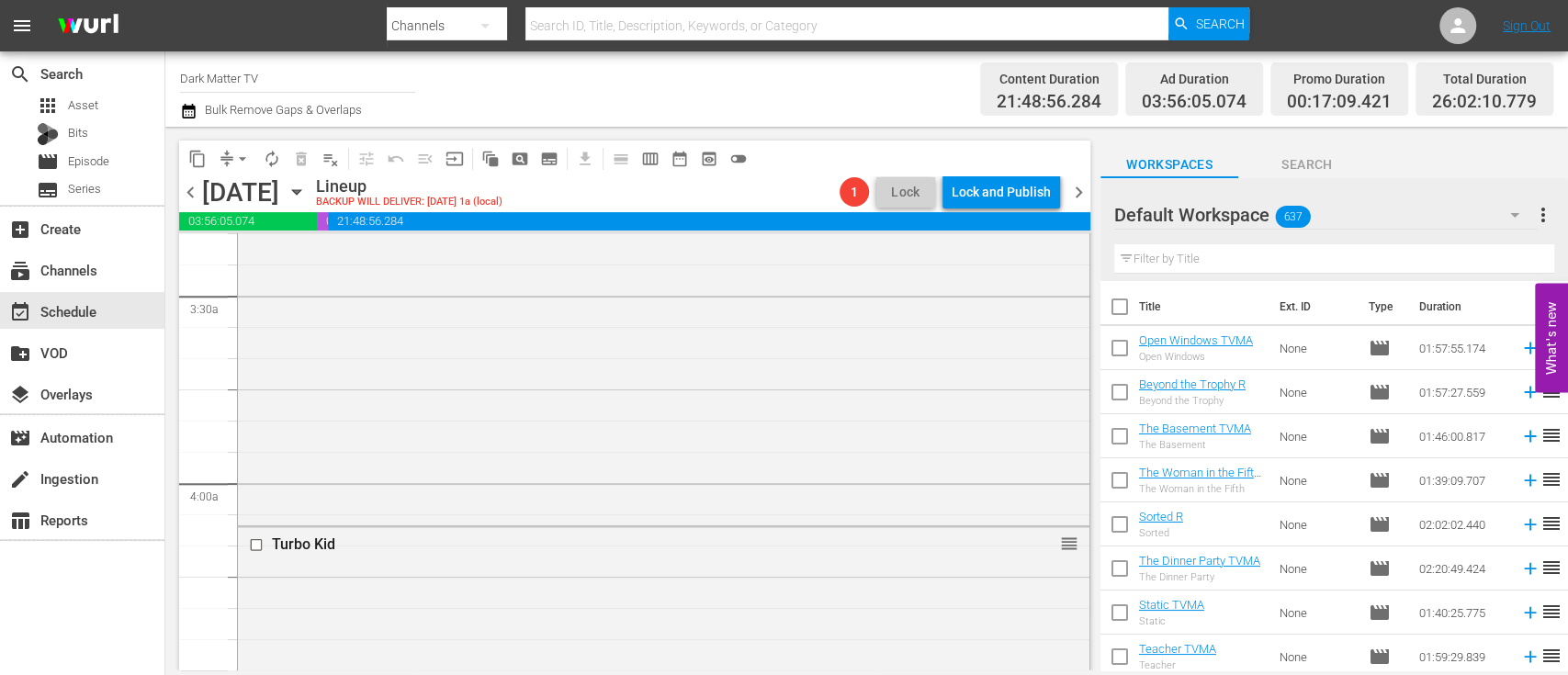
scroll to position [1124, 0]
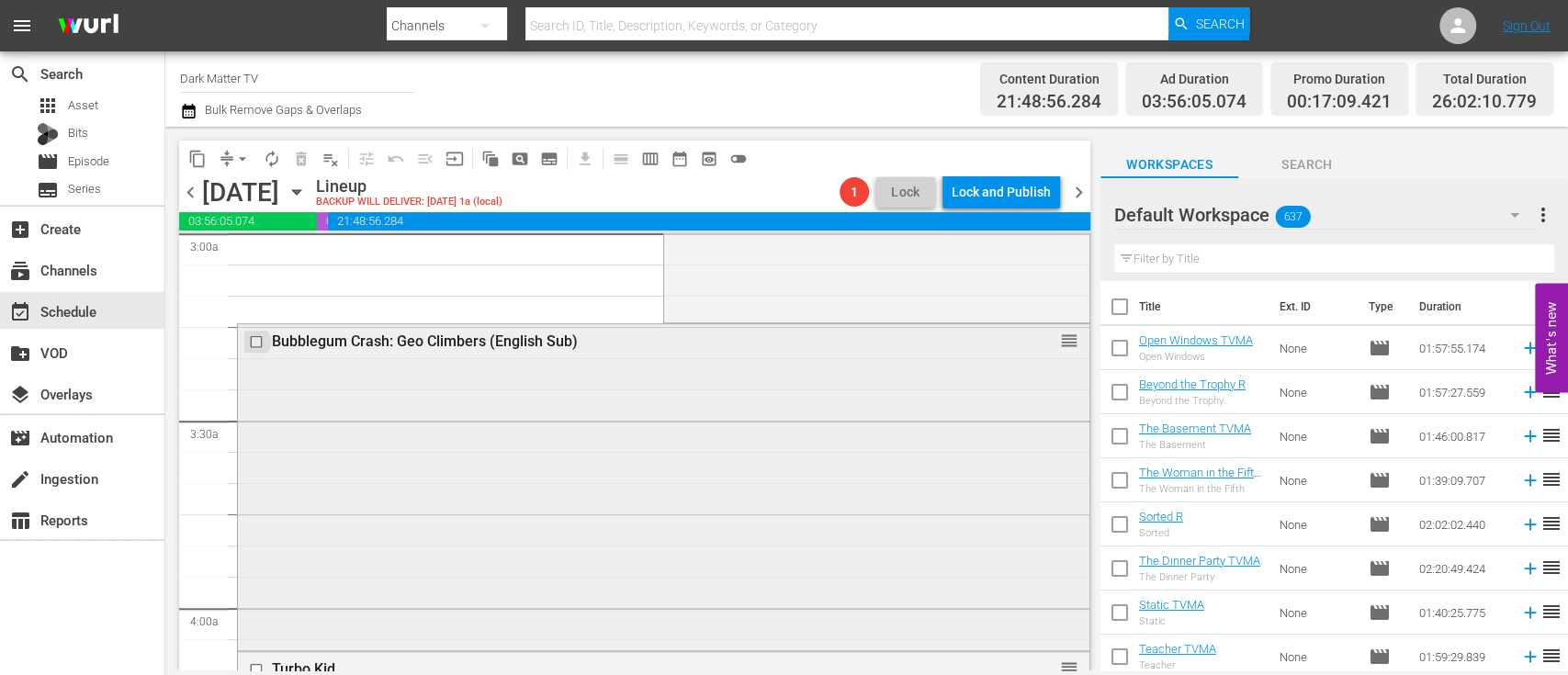
click at [257, 345] on input "checkbox" at bounding box center [259, 342] width 20 height 16
click at [306, 158] on span "delete_forever_outlined" at bounding box center [301, 158] width 19 height 19
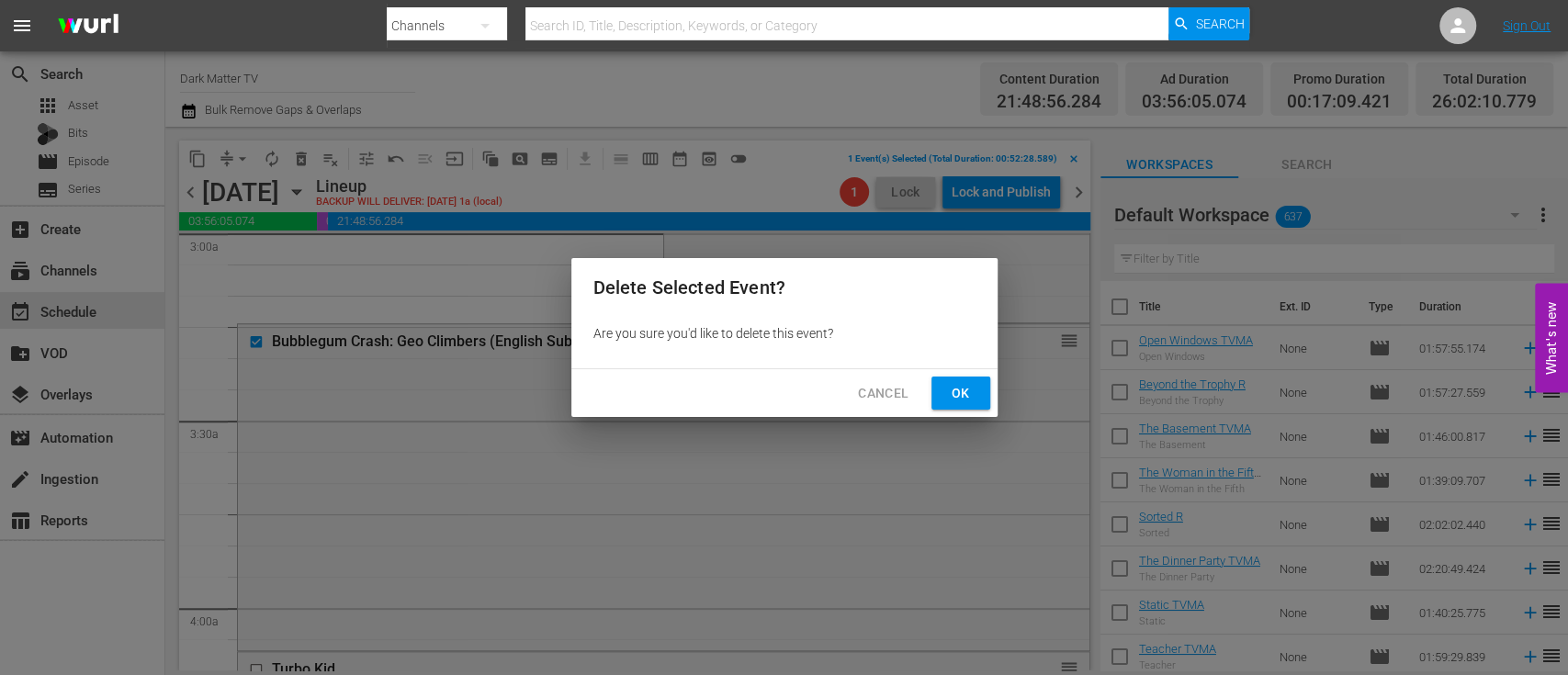
click at [948, 390] on span "Ok" at bounding box center [960, 394] width 29 height 23
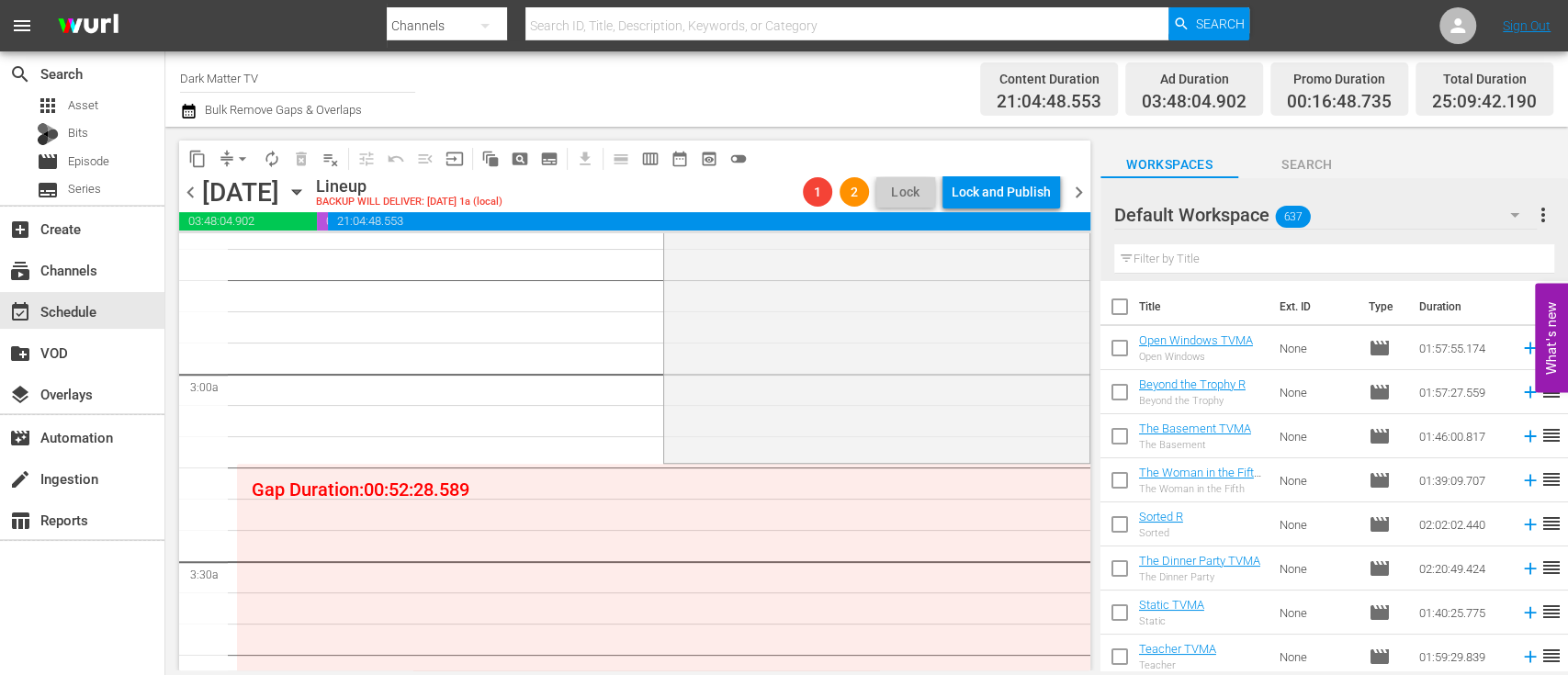
scroll to position [991, 0]
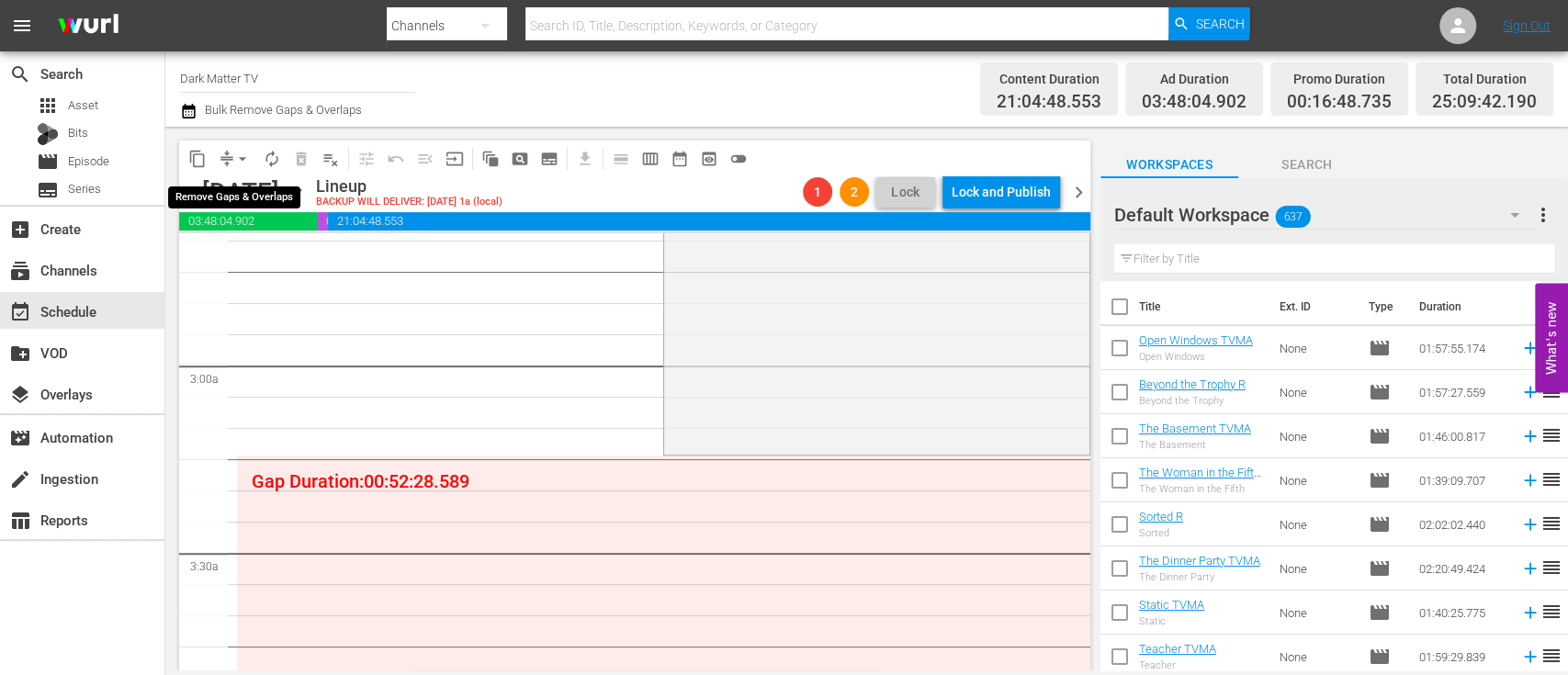
click at [249, 157] on span "arrow_drop_down" at bounding box center [242, 158] width 19 height 19
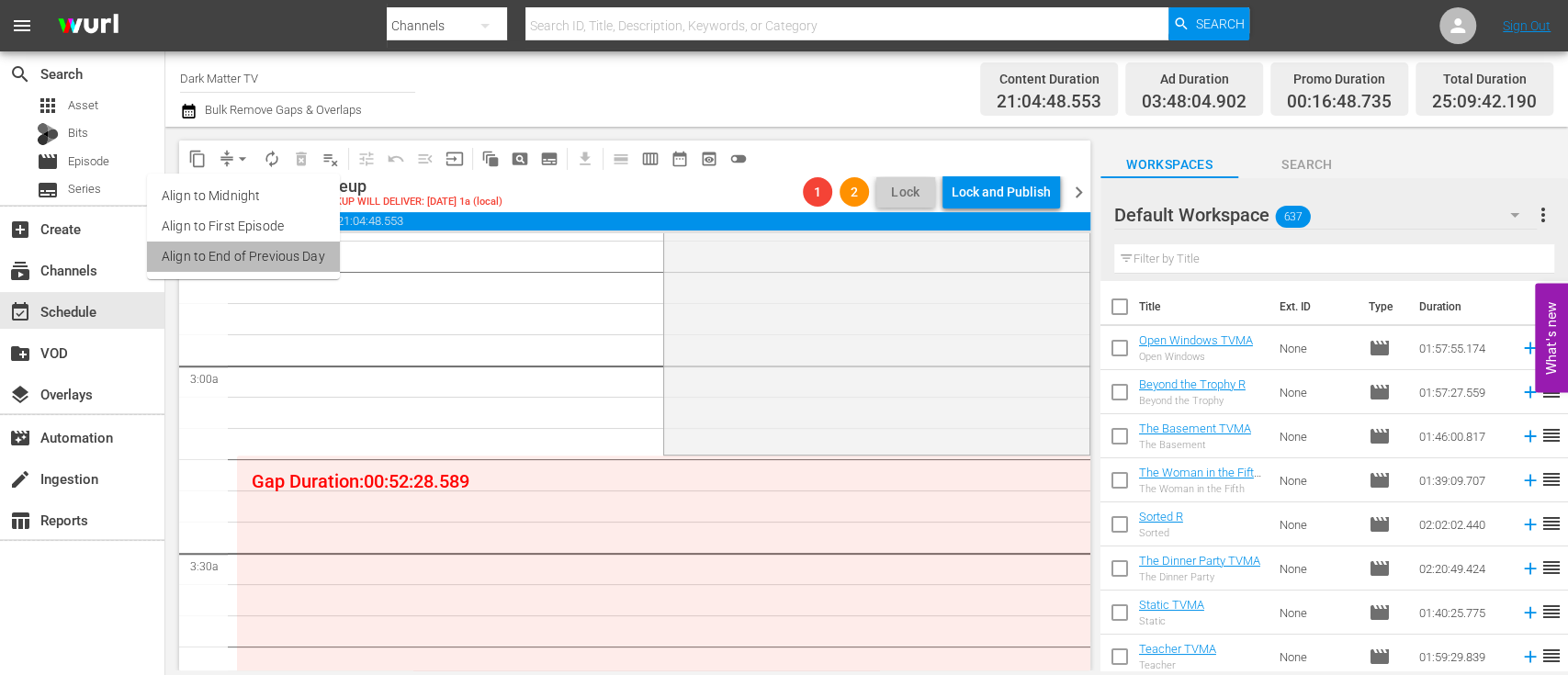
click at [278, 268] on li "Align to End of Previous Day" at bounding box center [242, 256] width 192 height 30
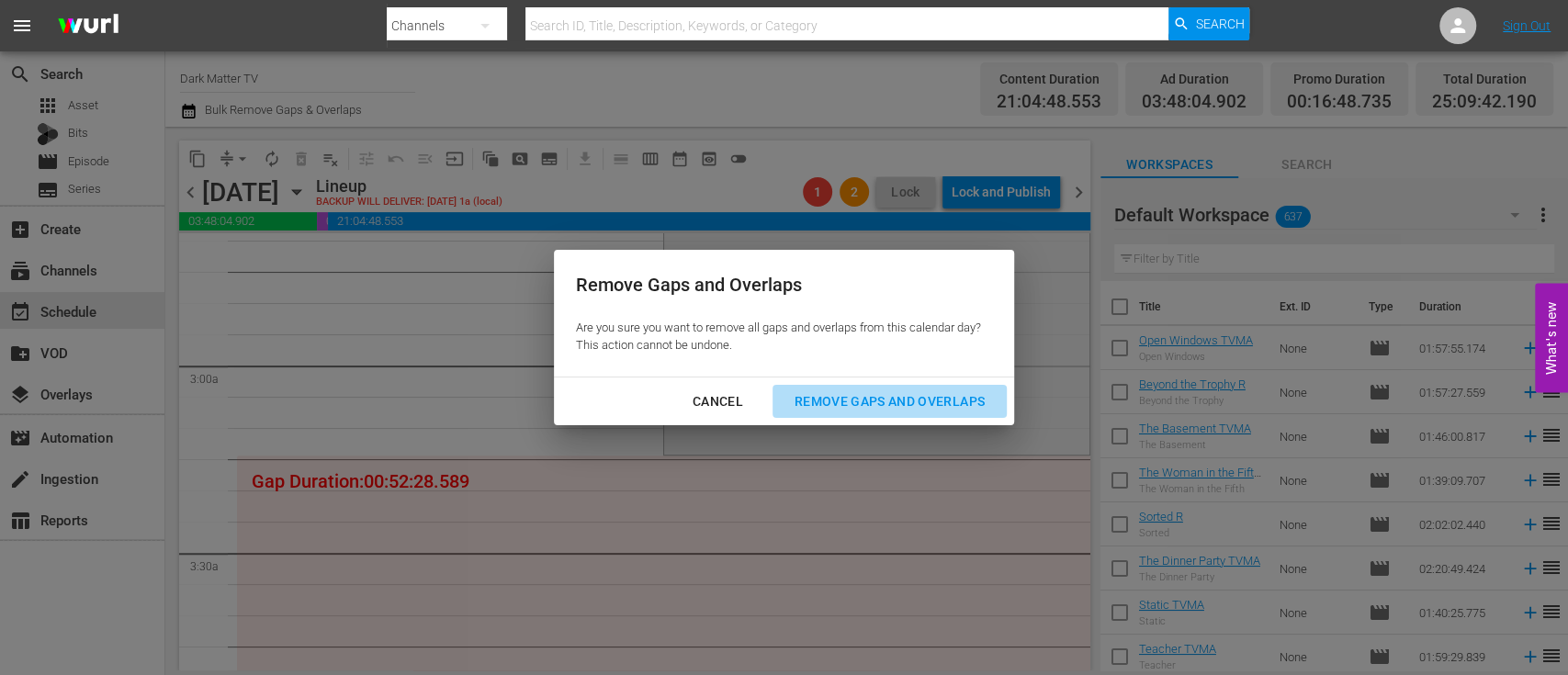
click at [947, 399] on div "Remove Gaps and Overlaps" at bounding box center [889, 402] width 220 height 23
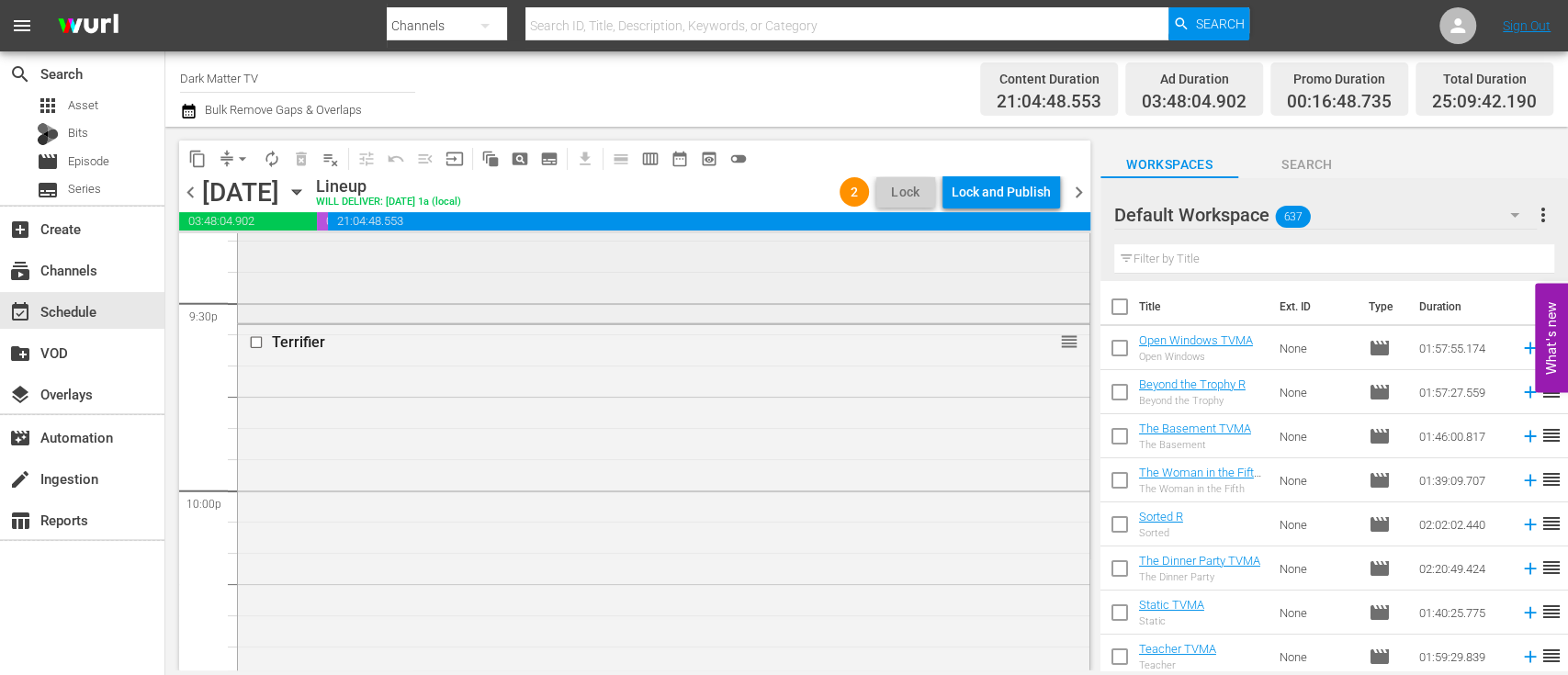
scroll to position [7986, 0]
click at [253, 345] on input "checkbox" at bounding box center [259, 342] width 20 height 16
click at [303, 162] on span "delete_forever_outlined" at bounding box center [301, 158] width 19 height 19
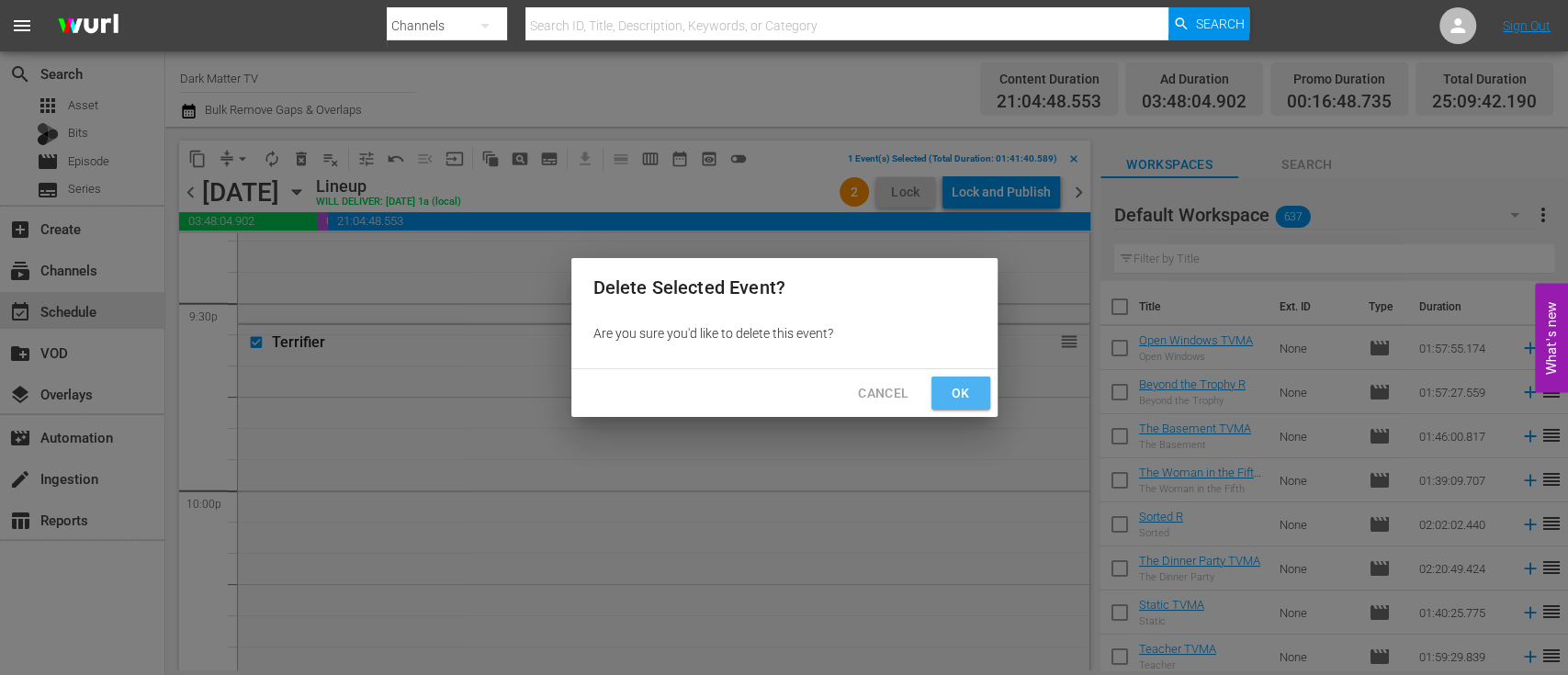
click at [954, 378] on button "Ok" at bounding box center [960, 393] width 59 height 34
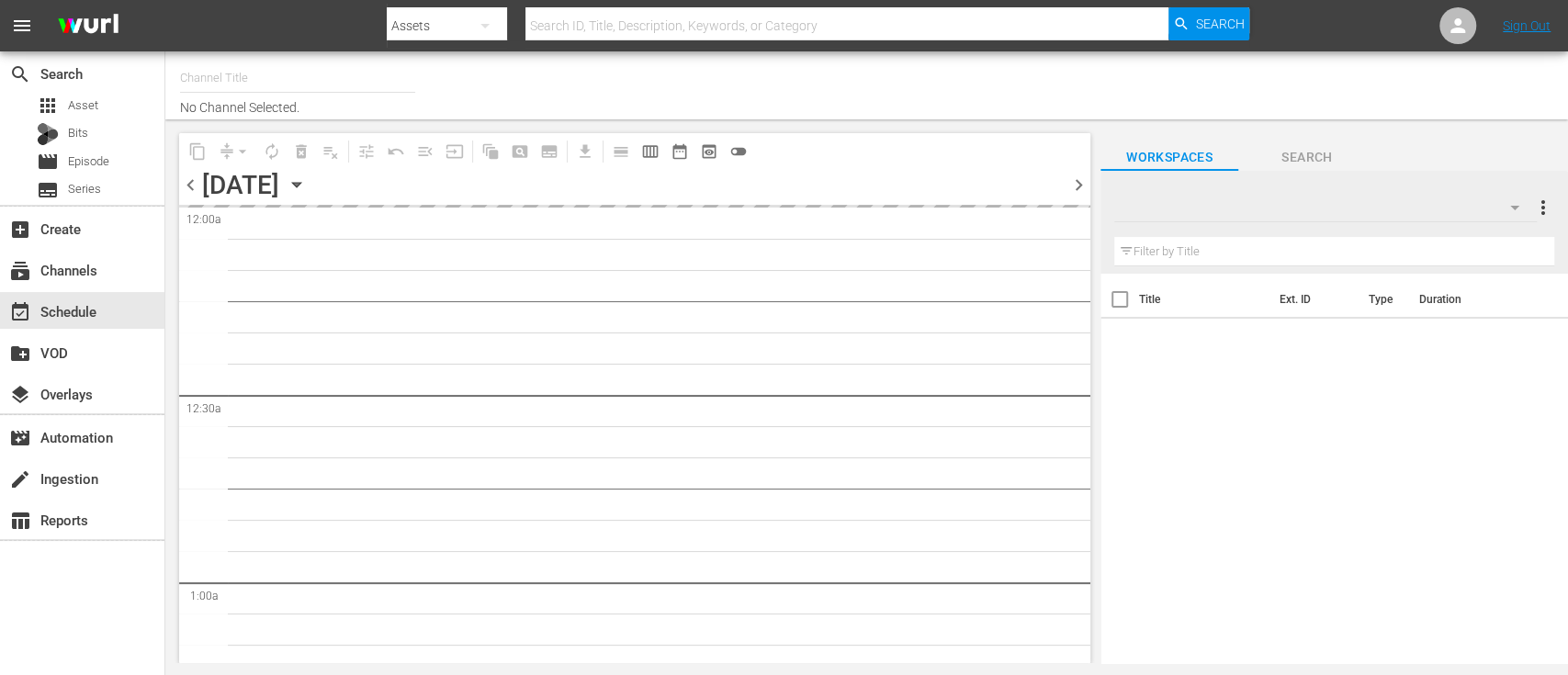
type input "Dark Matter TV (1570)"
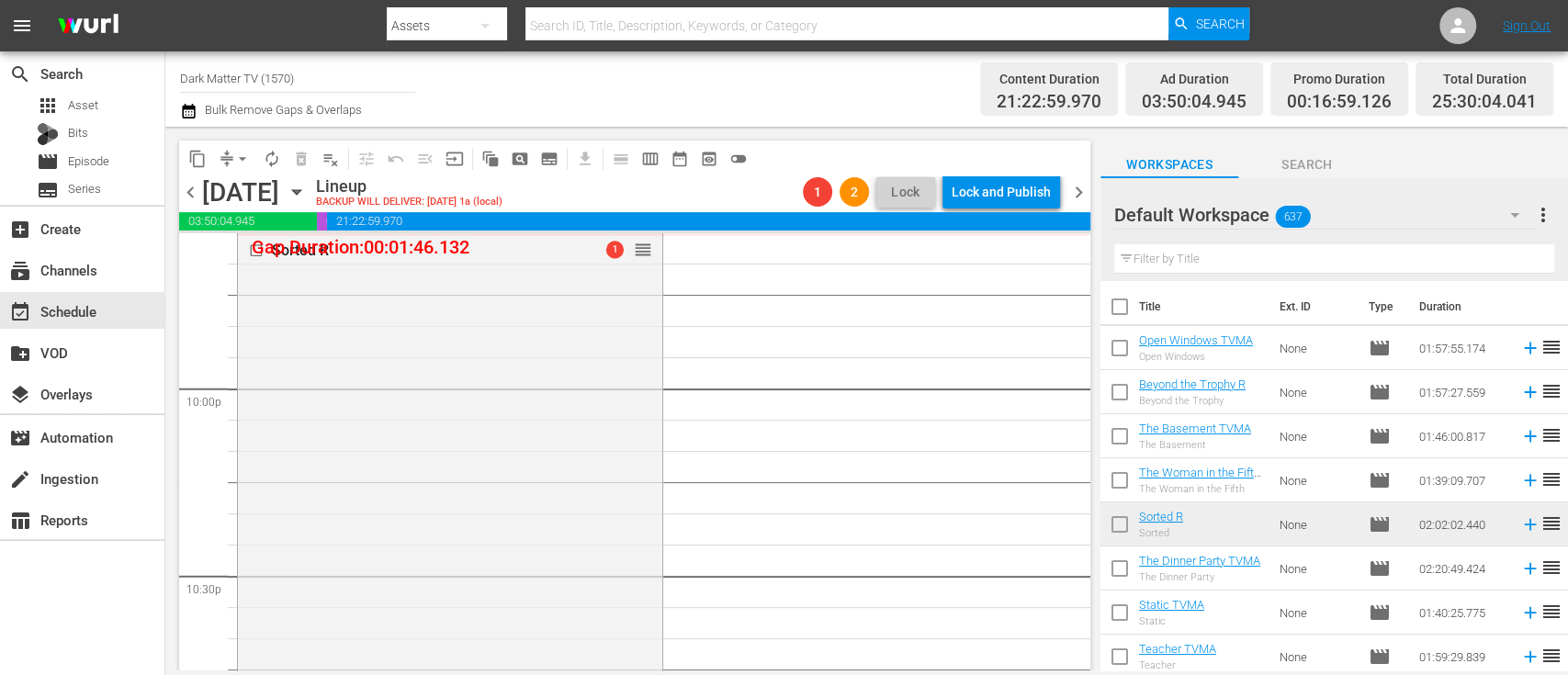
scroll to position [8089, 0]
click at [243, 153] on span "arrow_drop_down" at bounding box center [242, 158] width 19 height 19
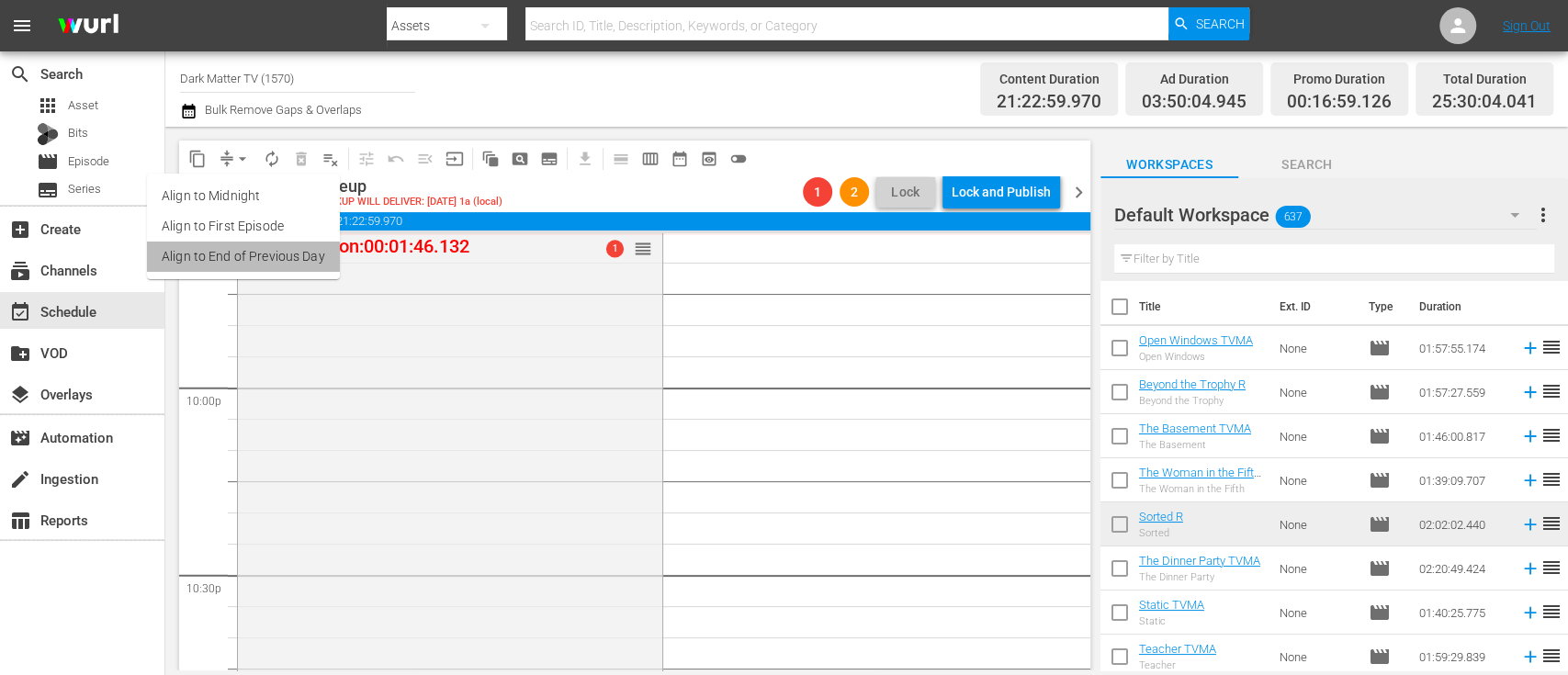
click at [272, 250] on li "Align to End of Previous Day" at bounding box center [242, 256] width 192 height 30
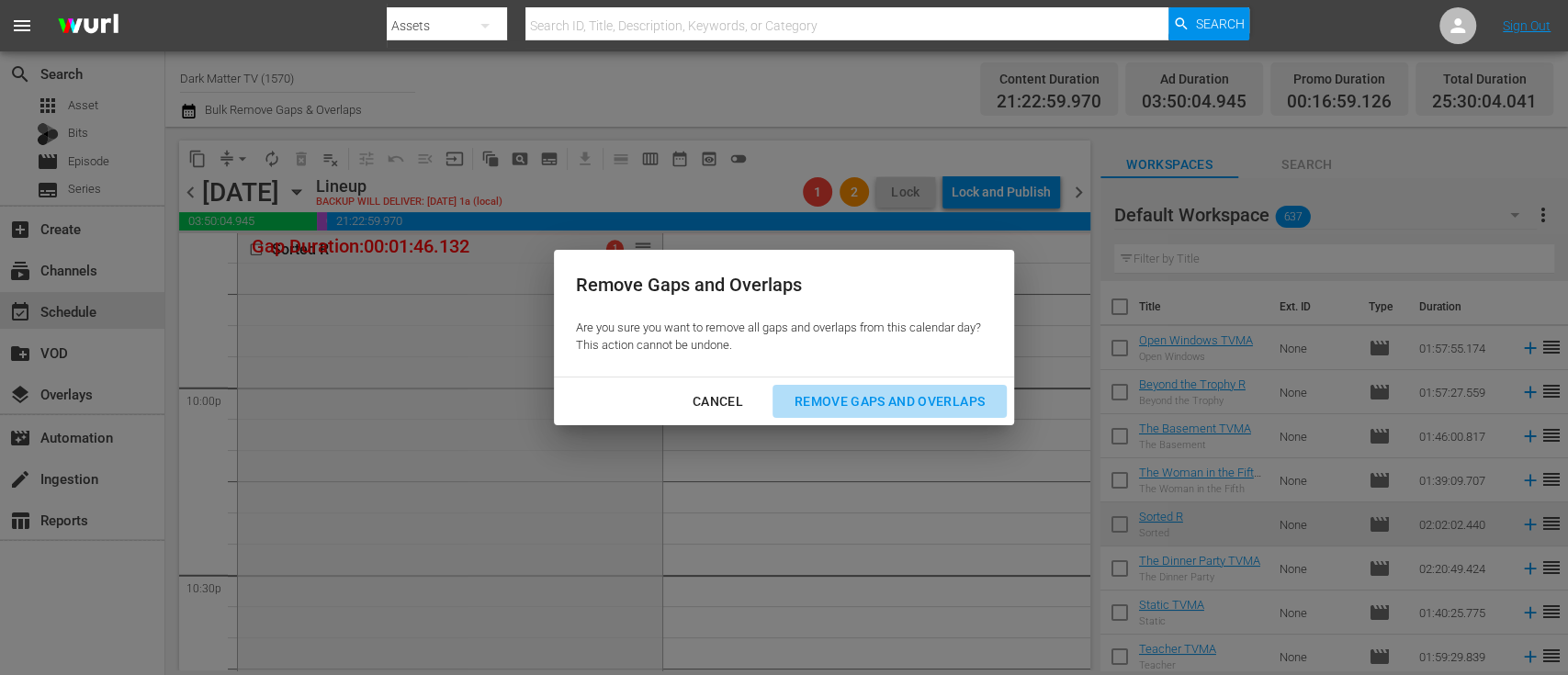
click at [889, 398] on div "Remove Gaps and Overlaps" at bounding box center [889, 402] width 220 height 23
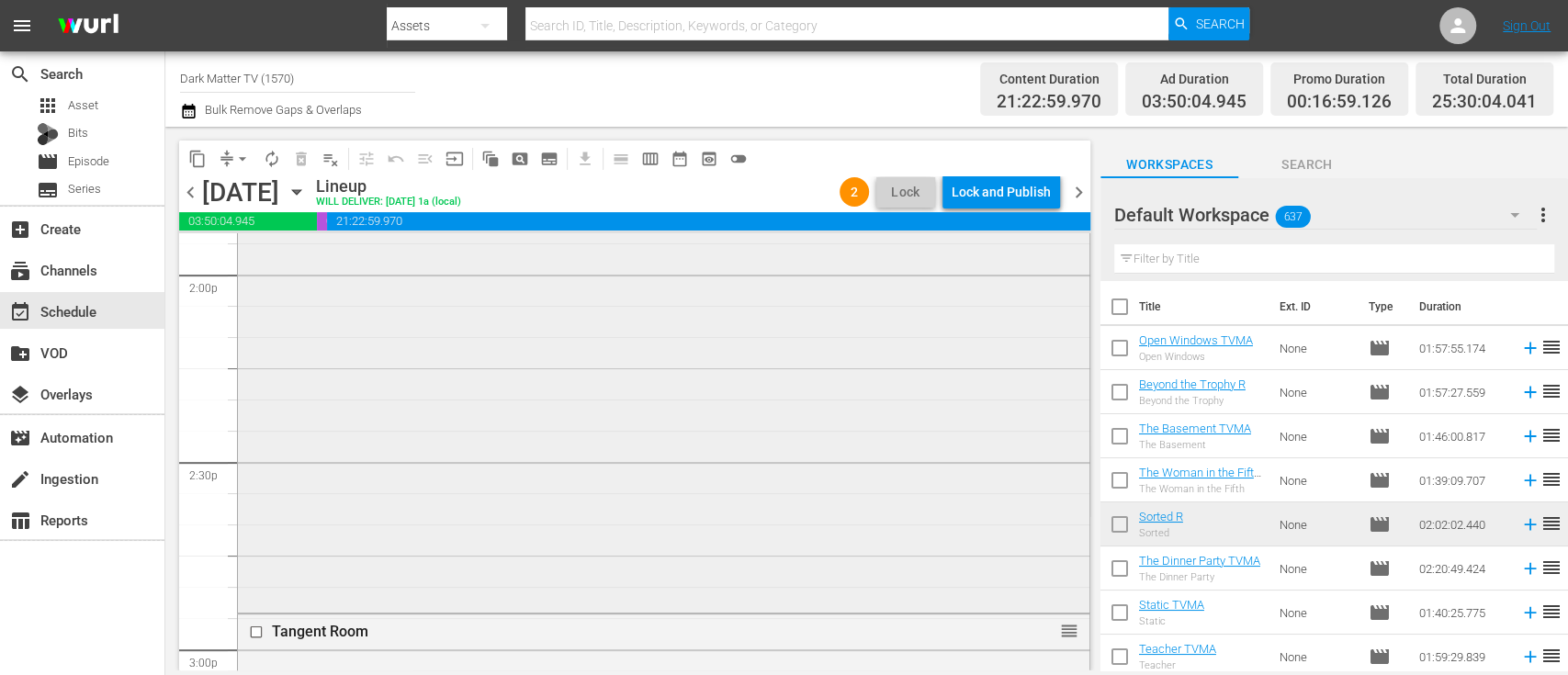
scroll to position [5202, 0]
click at [1008, 199] on div "Lock and Publish" at bounding box center [1001, 192] width 100 height 33
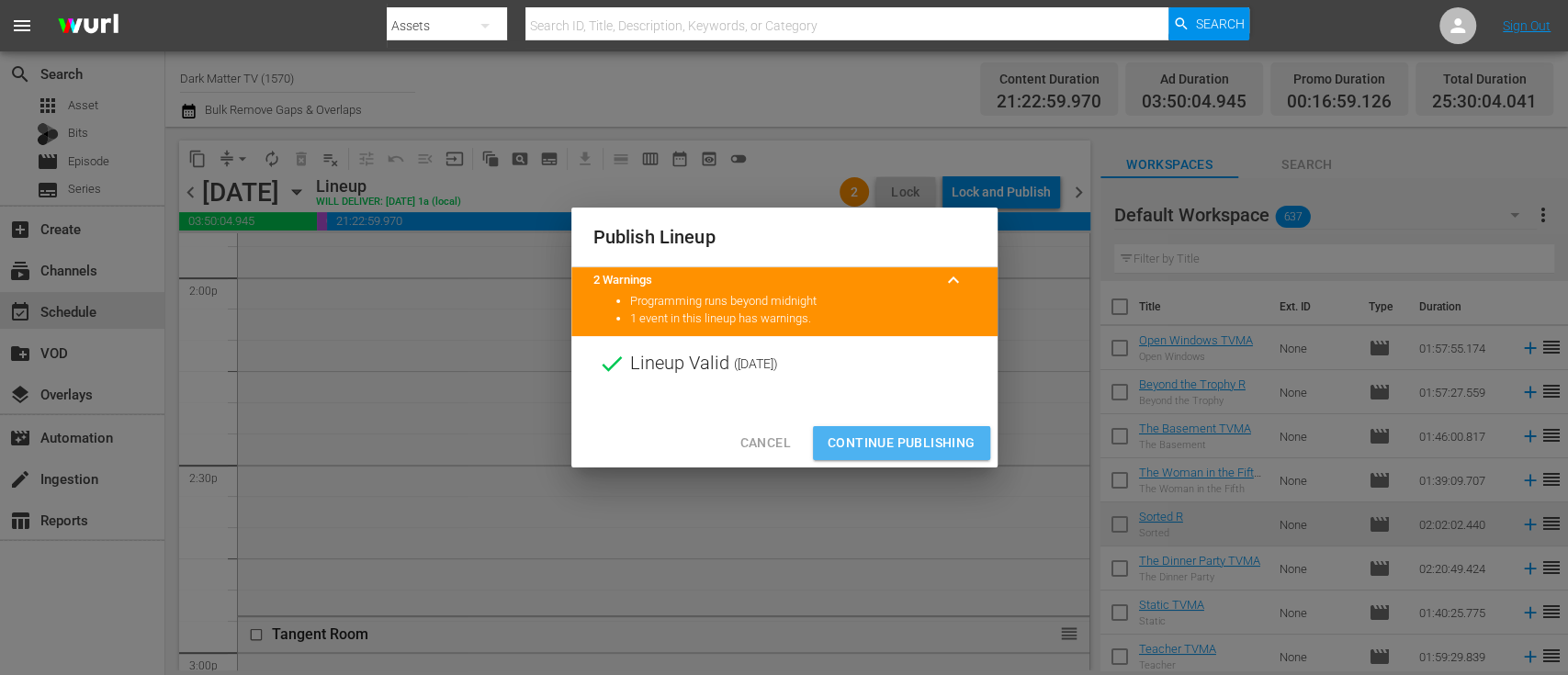
click at [912, 434] on span "Continue Publishing" at bounding box center [901, 443] width 148 height 23
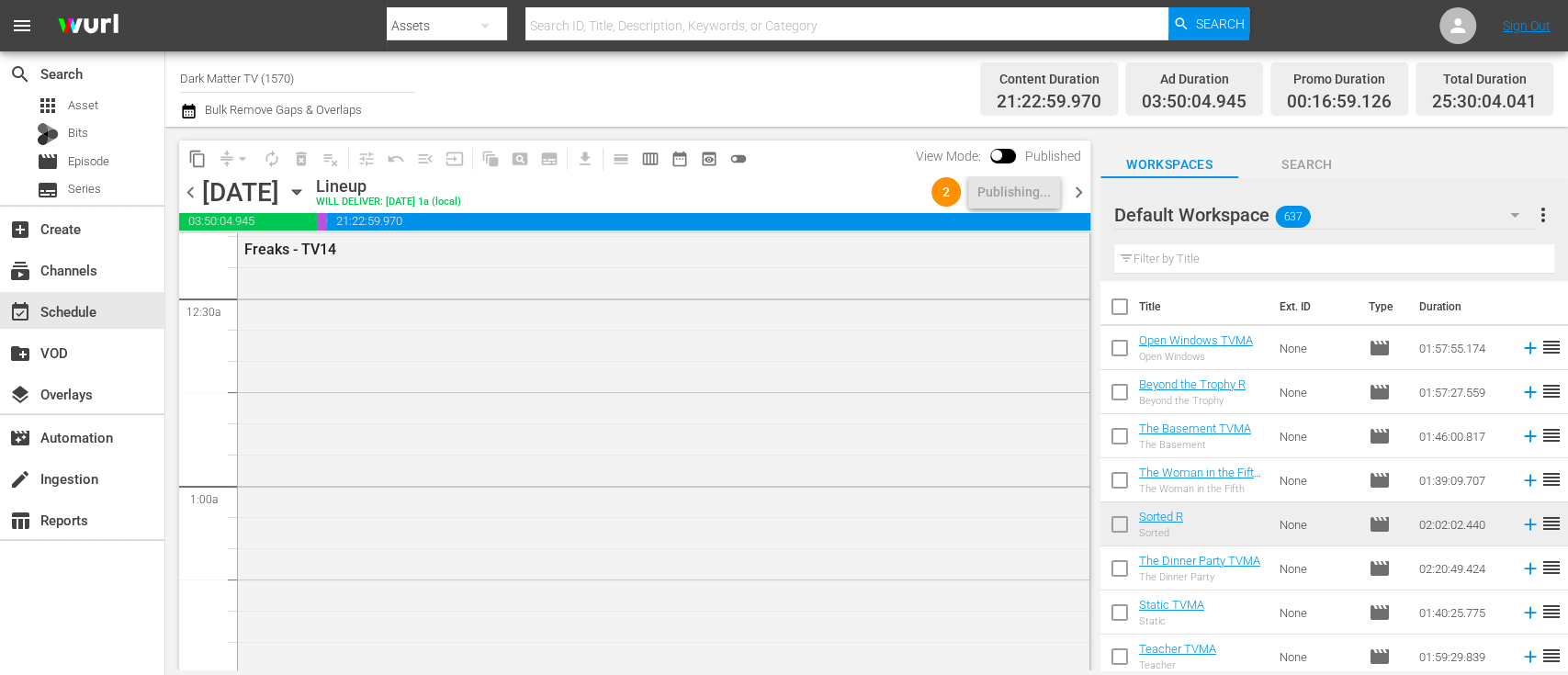
scroll to position [0, 0]
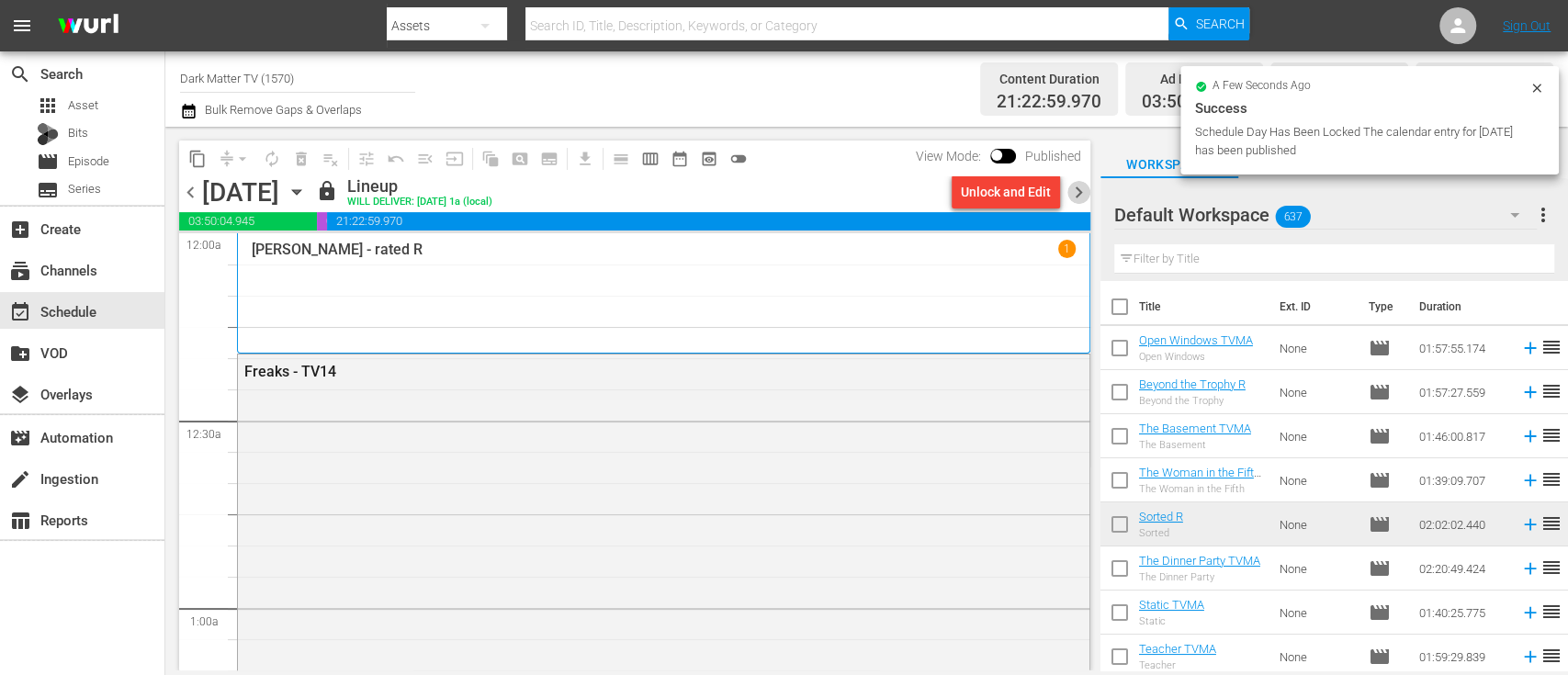
click at [1081, 196] on span "chevron_right" at bounding box center [1079, 192] width 23 height 23
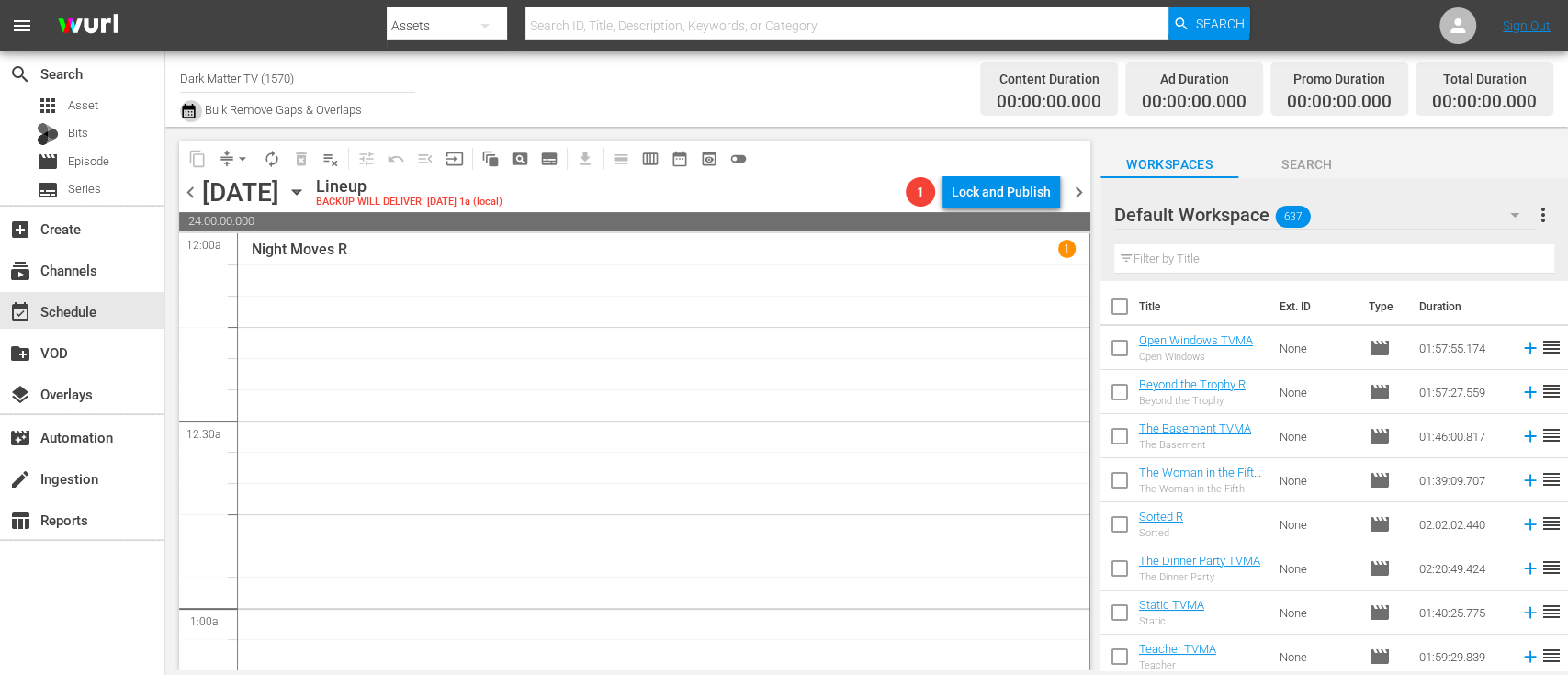
click at [191, 114] on icon "button" at bounding box center [189, 110] width 18 height 22
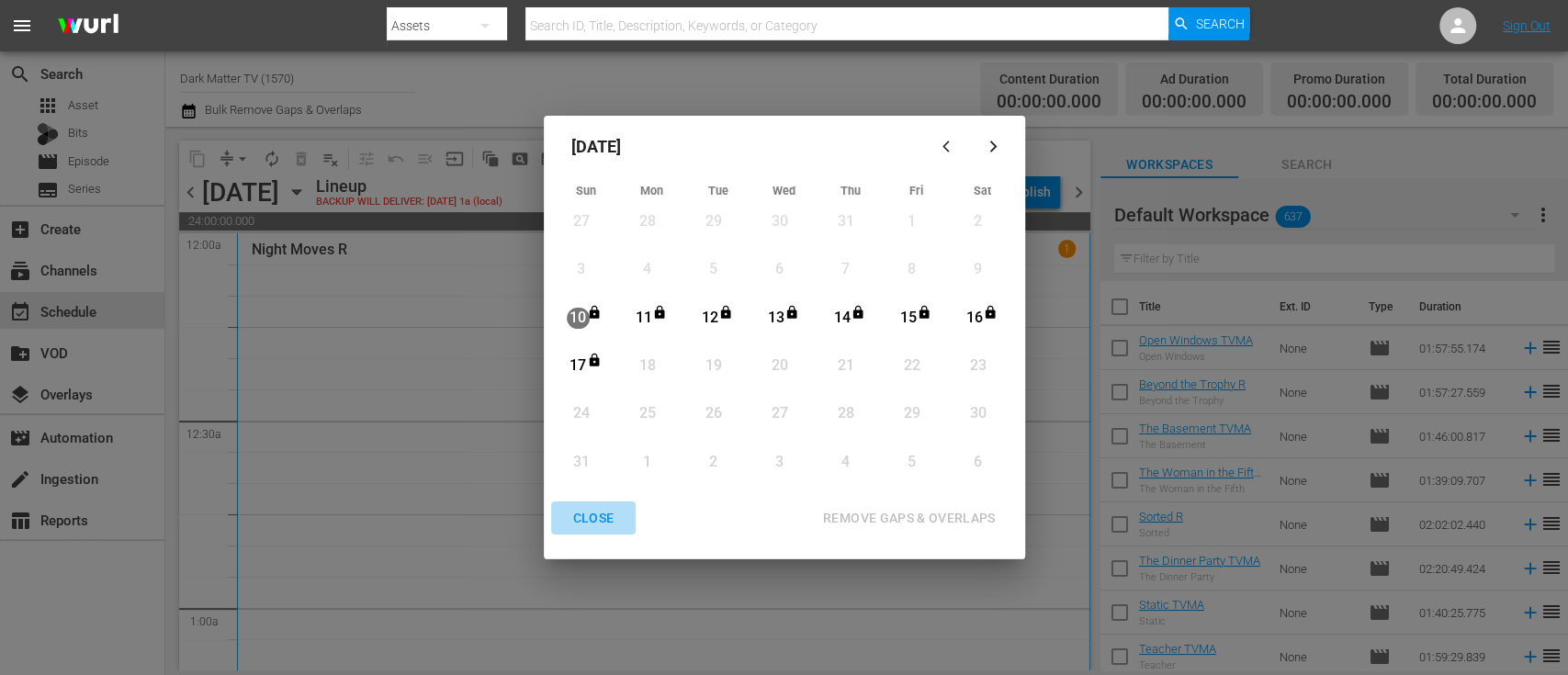
click at [580, 514] on div "CLOSE" at bounding box center [594, 519] width 70 height 23
